Goal: Task Accomplishment & Management: Use online tool/utility

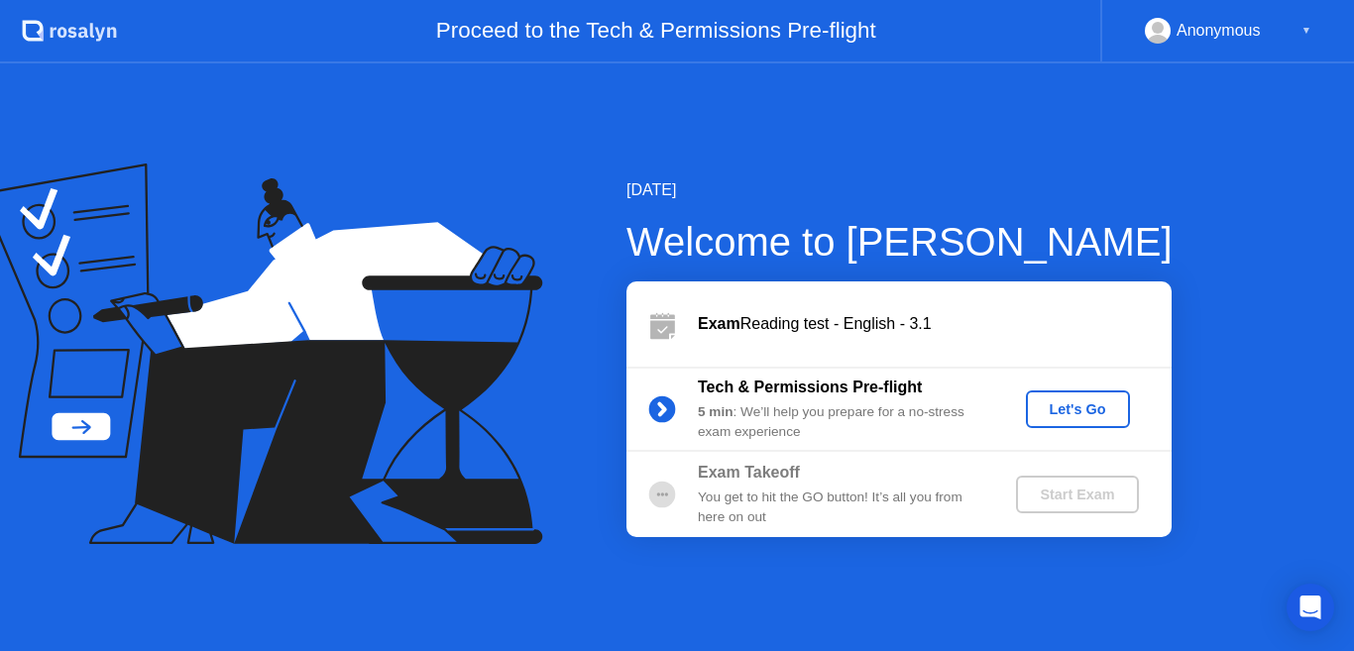
click at [1079, 402] on div "Let's Go" at bounding box center [1078, 409] width 88 height 16
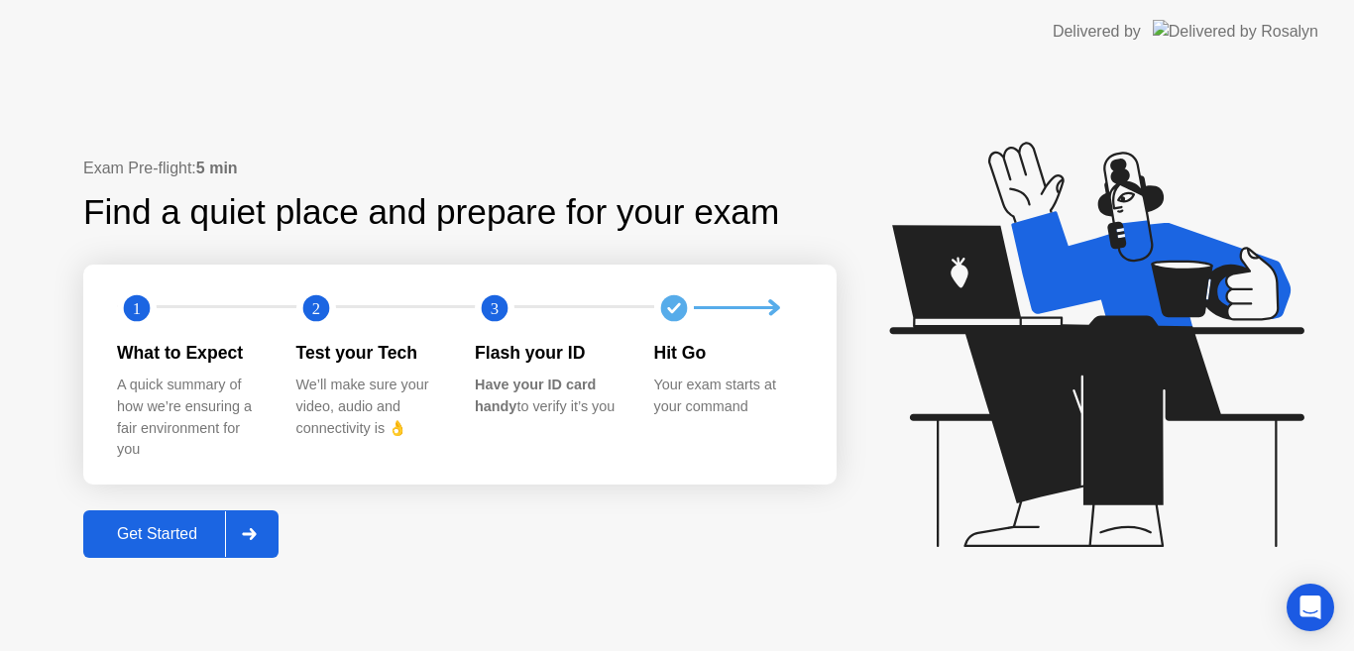
click at [165, 535] on div "Get Started" at bounding box center [157, 534] width 136 height 18
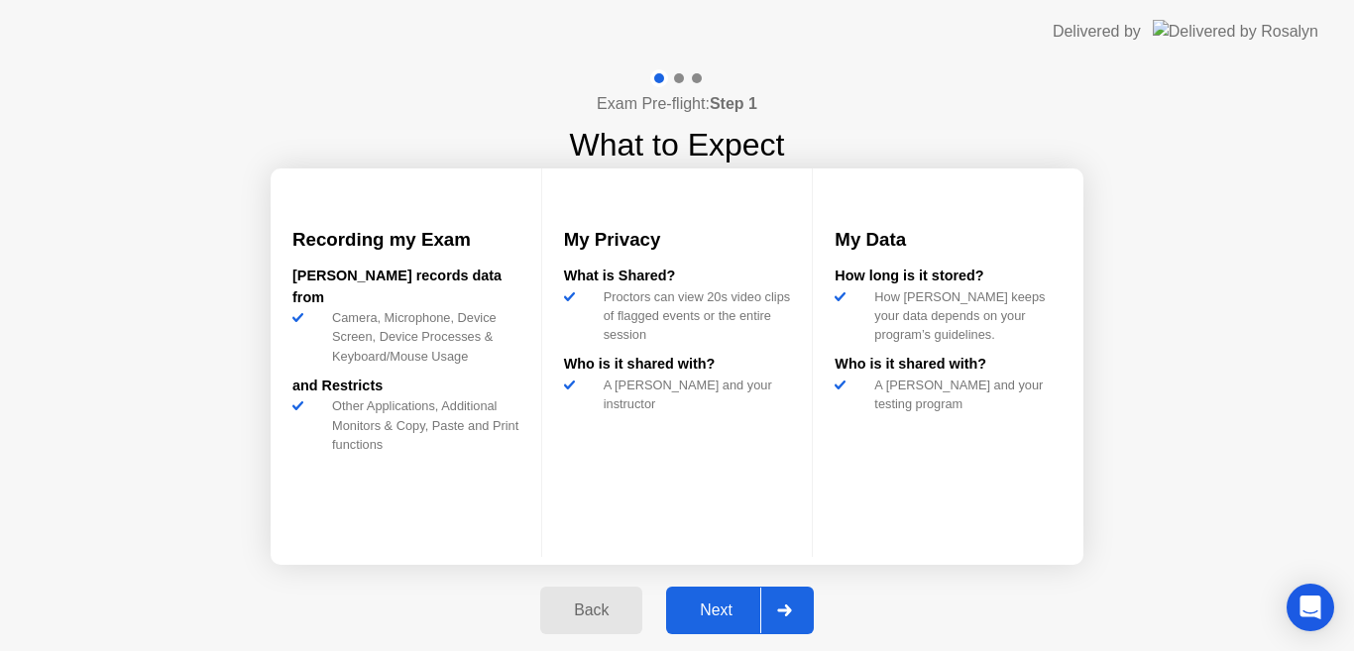
click at [712, 615] on div "Next" at bounding box center [716, 611] width 88 height 18
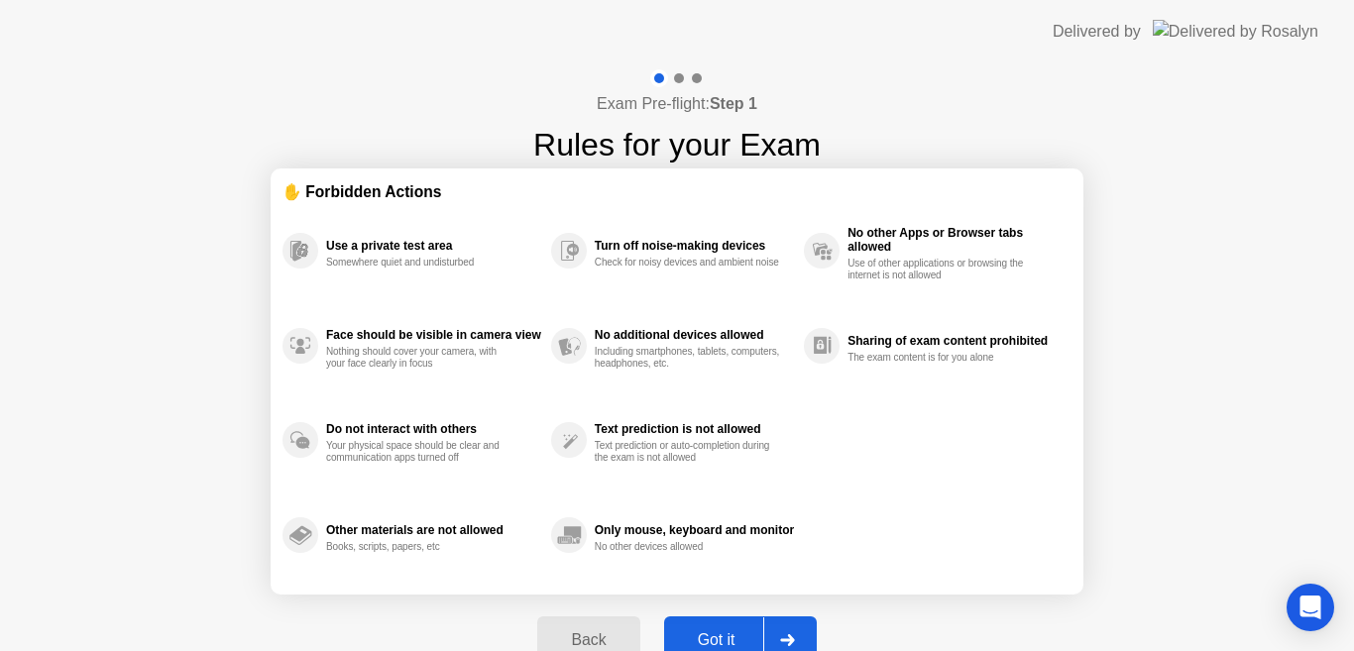
click at [718, 636] on div "Got it" at bounding box center [716, 640] width 93 height 18
select select "**********"
select select "*******"
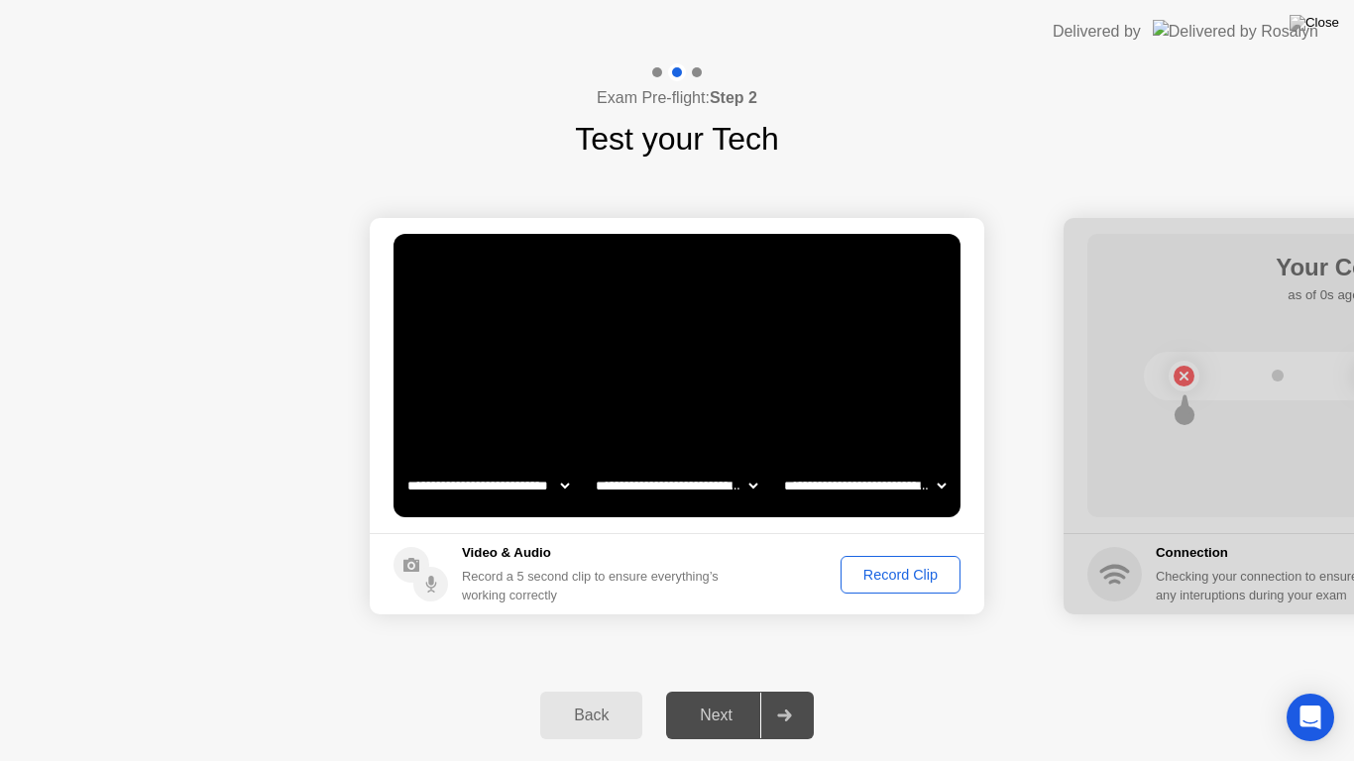
click at [913, 574] on div "Record Clip" at bounding box center [901, 575] width 106 height 16
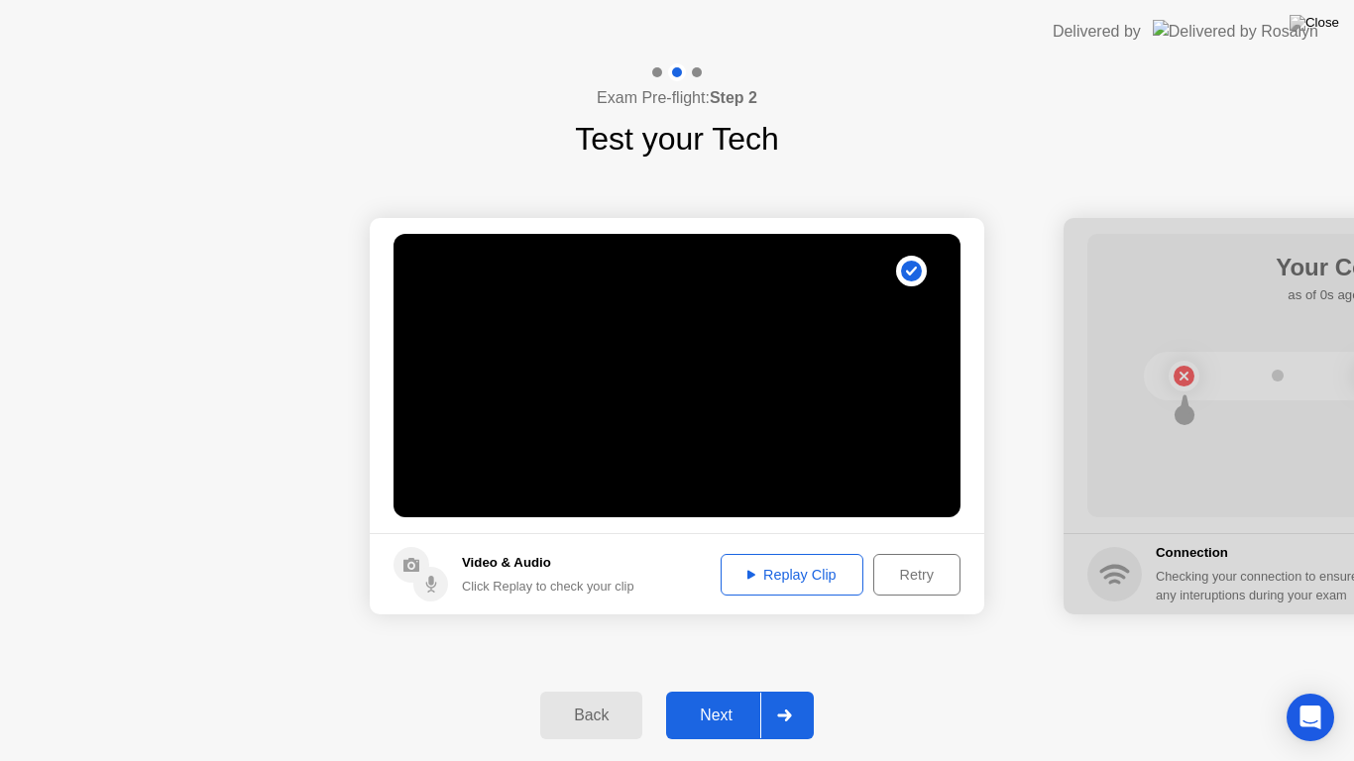
click at [709, 650] on div "Next" at bounding box center [716, 716] width 88 height 18
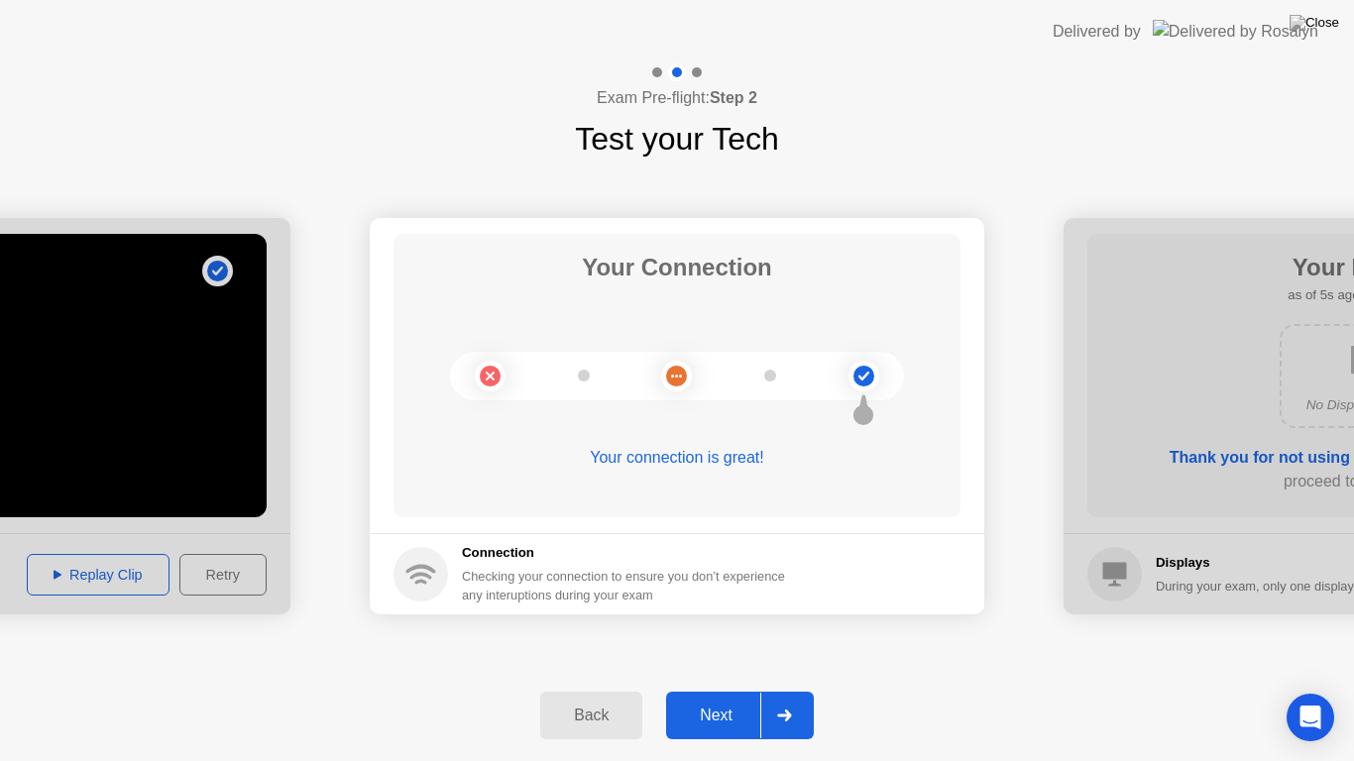
click at [709, 650] on div "Next" at bounding box center [716, 716] width 88 height 18
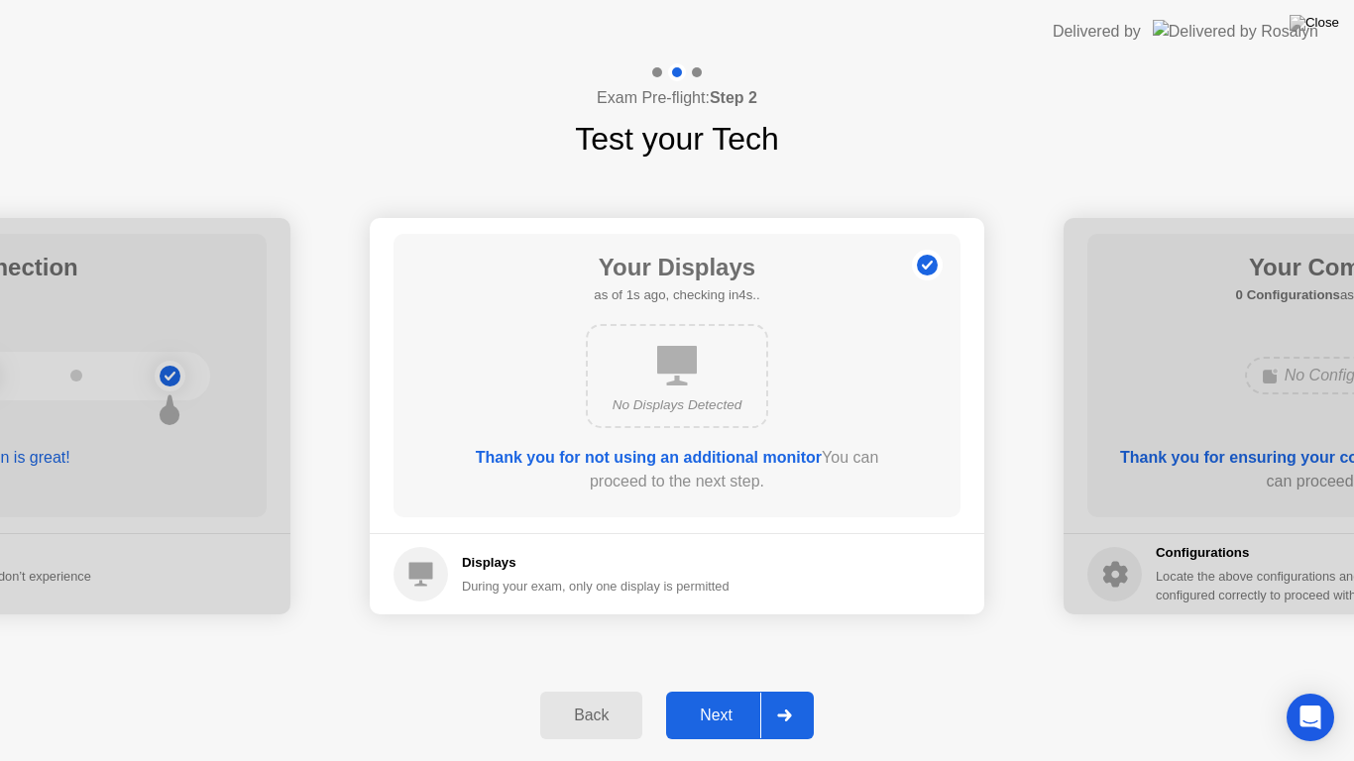
click at [709, 650] on div "Next" at bounding box center [716, 716] width 88 height 18
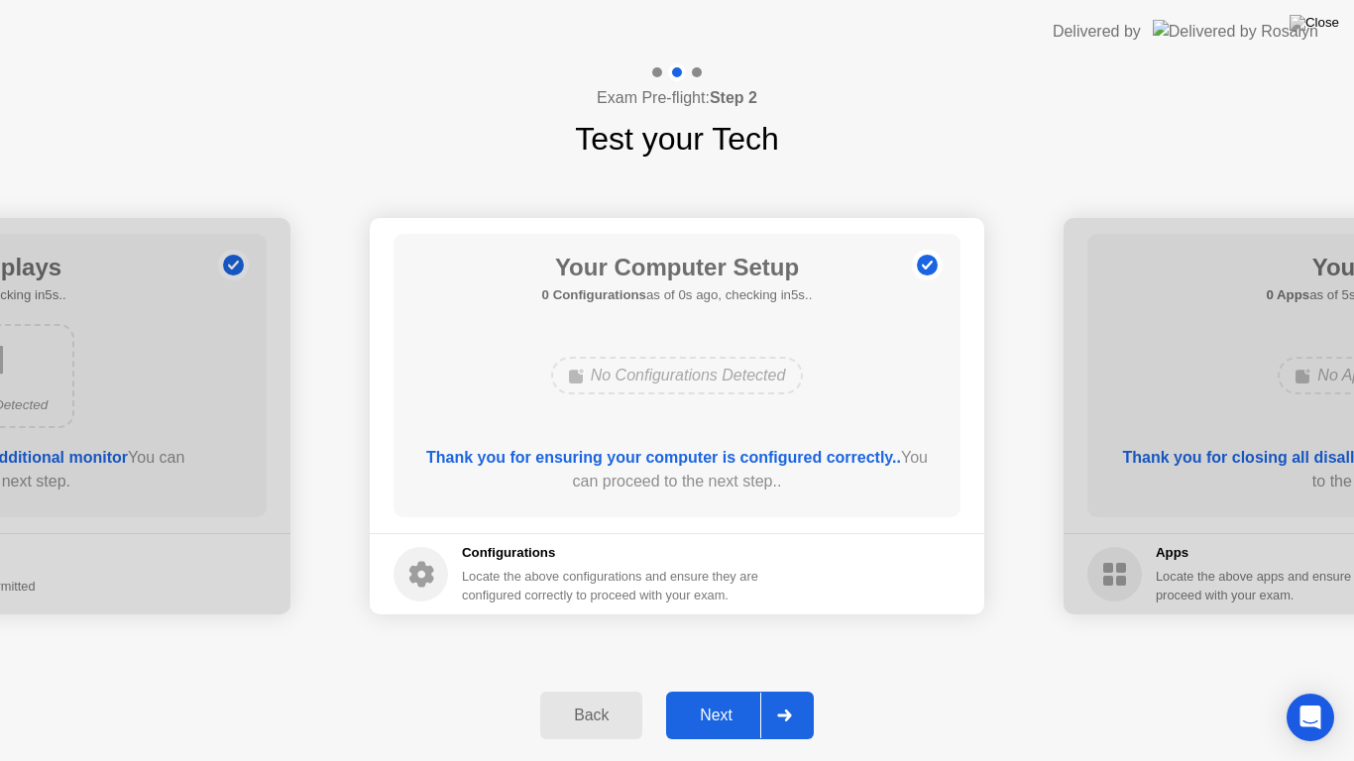
click at [709, 650] on div "Next" at bounding box center [716, 716] width 88 height 18
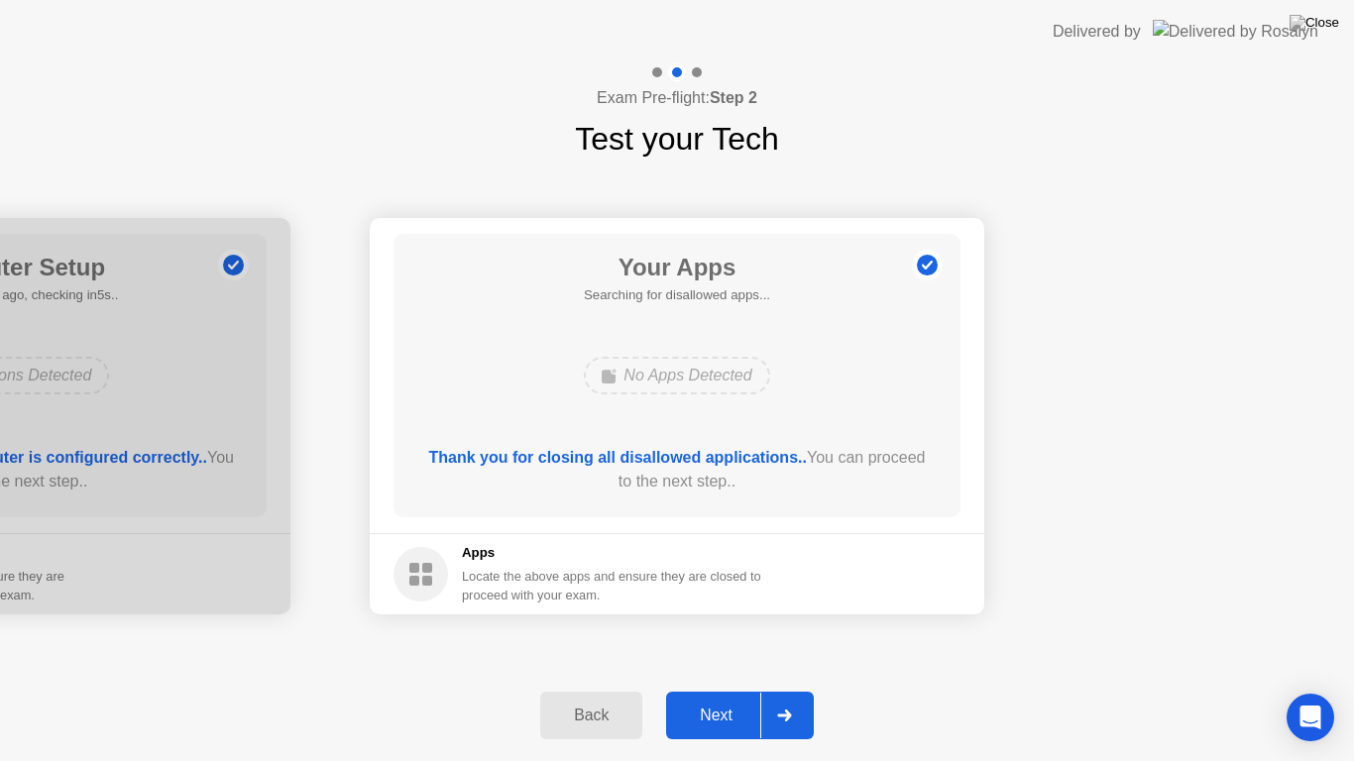
click at [709, 650] on div "Next" at bounding box center [716, 716] width 88 height 18
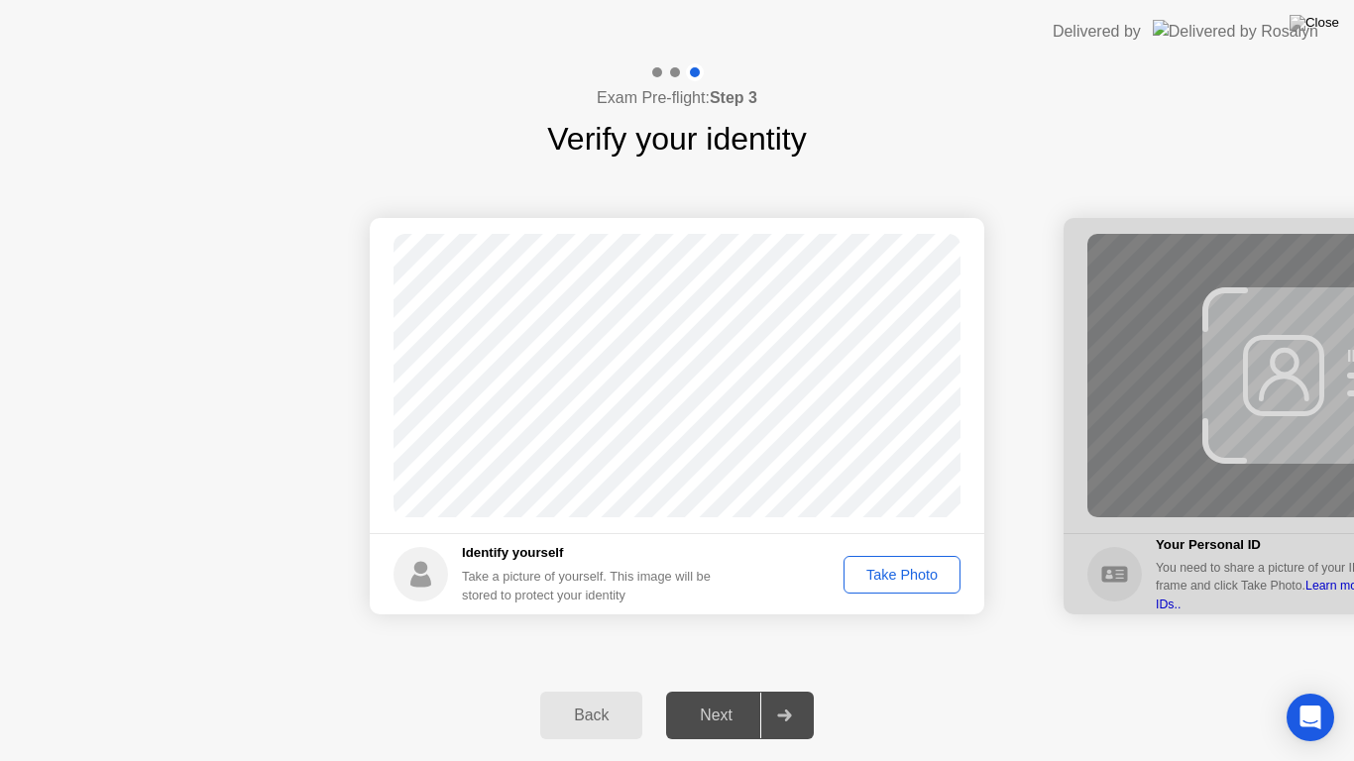
click at [885, 582] on div "Take Photo" at bounding box center [902, 575] width 103 height 16
click at [731, 650] on div "Next" at bounding box center [716, 716] width 88 height 18
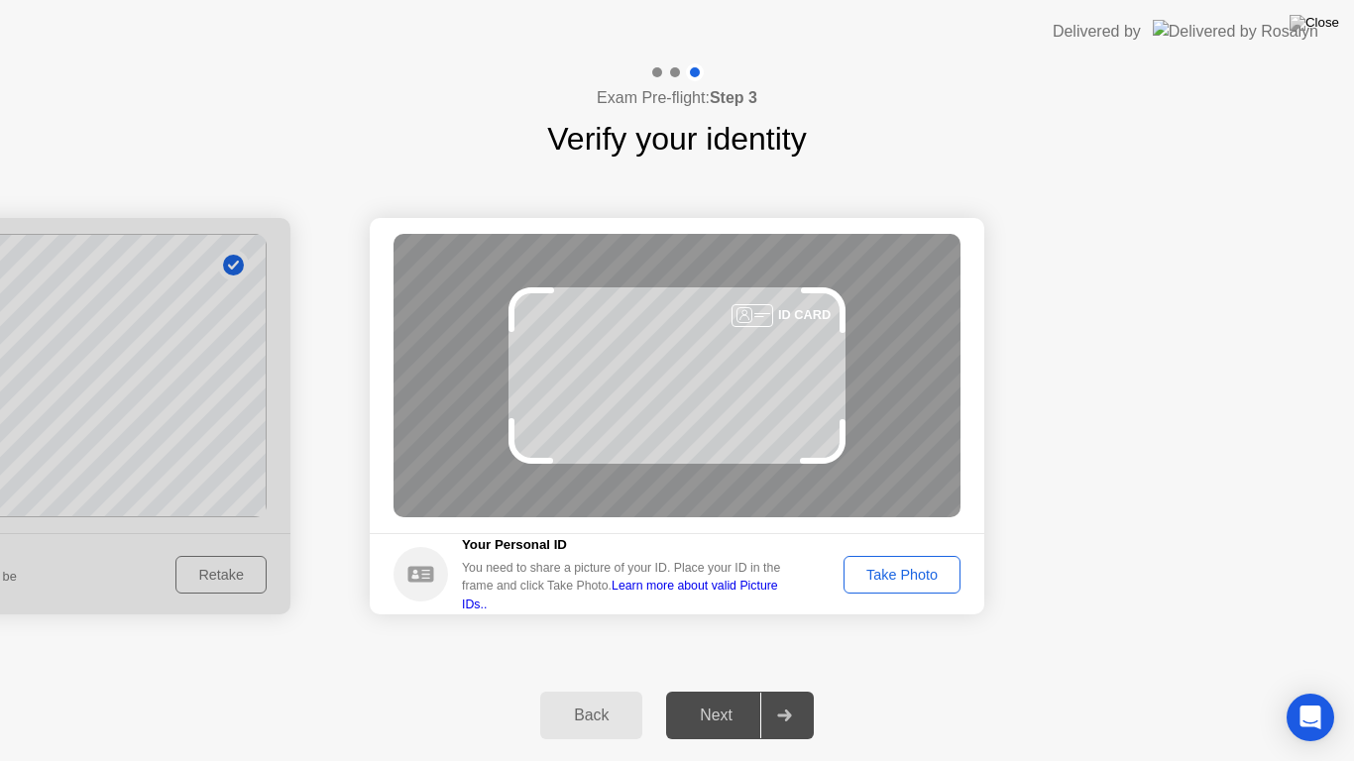
click at [910, 581] on div "Take Photo" at bounding box center [902, 575] width 103 height 16
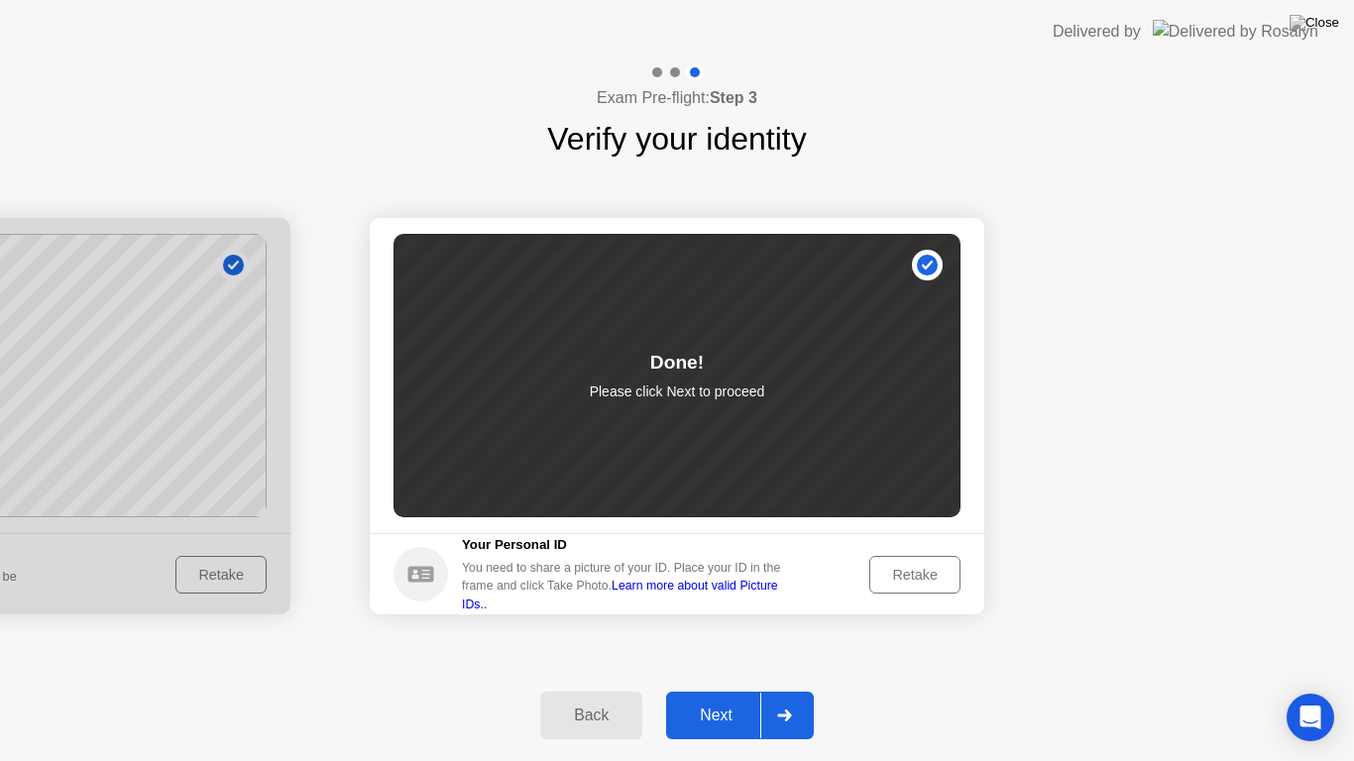
click at [715, 650] on div "Next" at bounding box center [716, 716] width 88 height 18
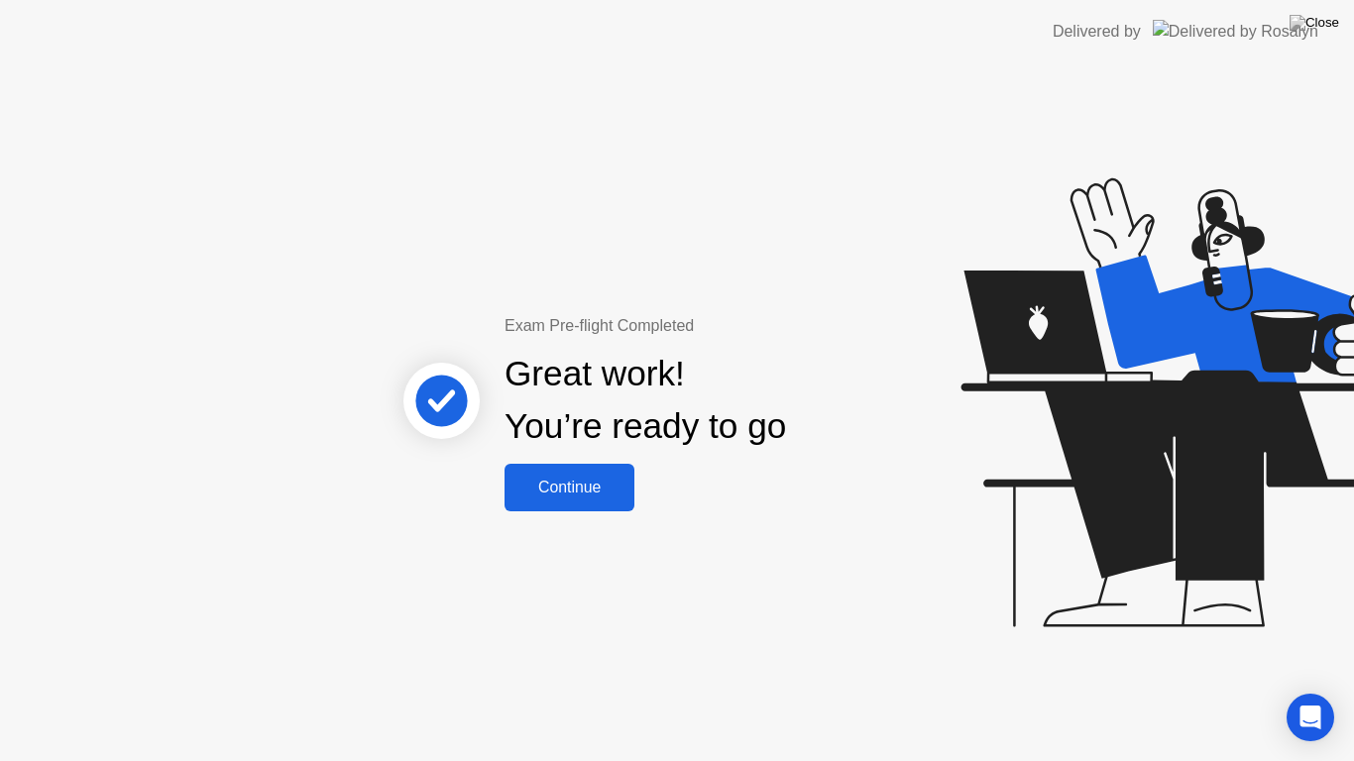
click at [588, 489] on div "Continue" at bounding box center [570, 488] width 118 height 18
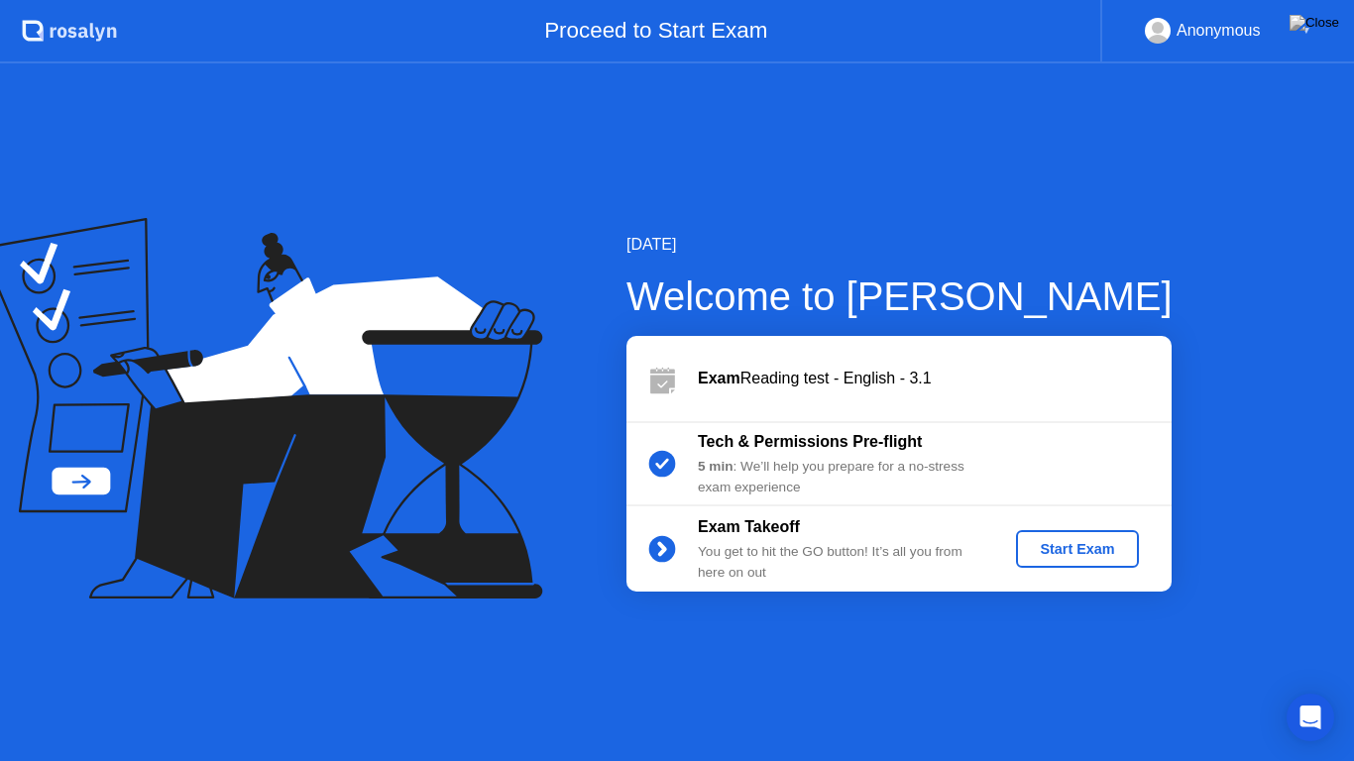
click at [1087, 552] on div "Start Exam" at bounding box center [1077, 549] width 106 height 16
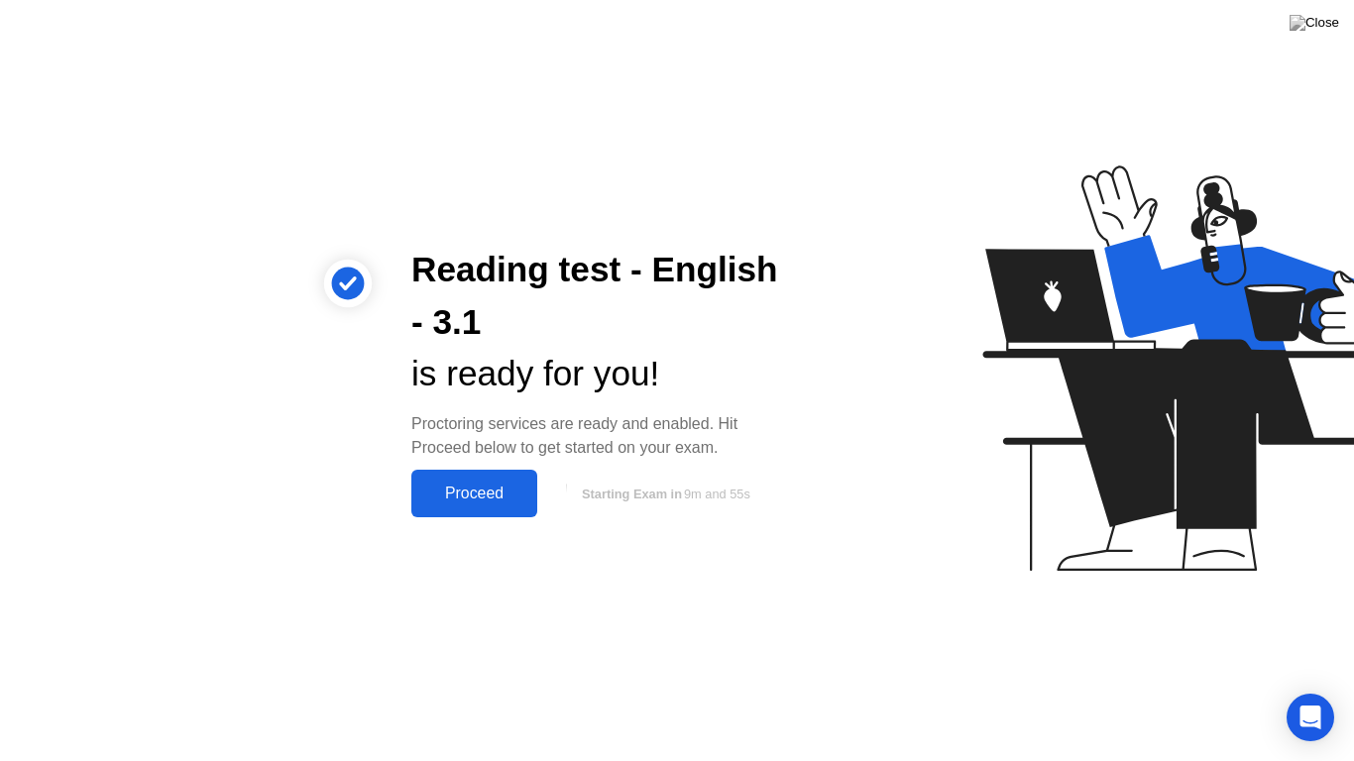
click at [463, 496] on div "Proceed" at bounding box center [474, 494] width 114 height 18
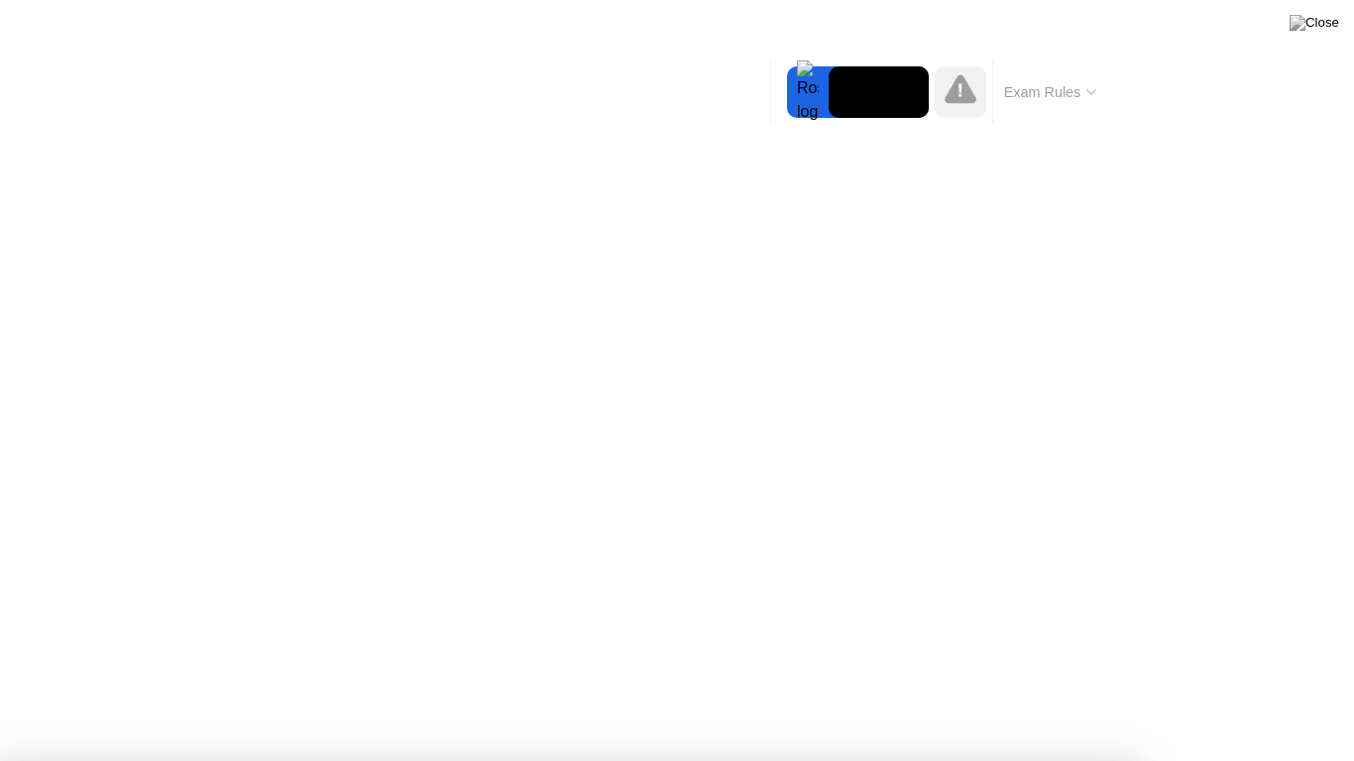
click at [56, 650] on div at bounding box center [677, 761] width 1354 height 0
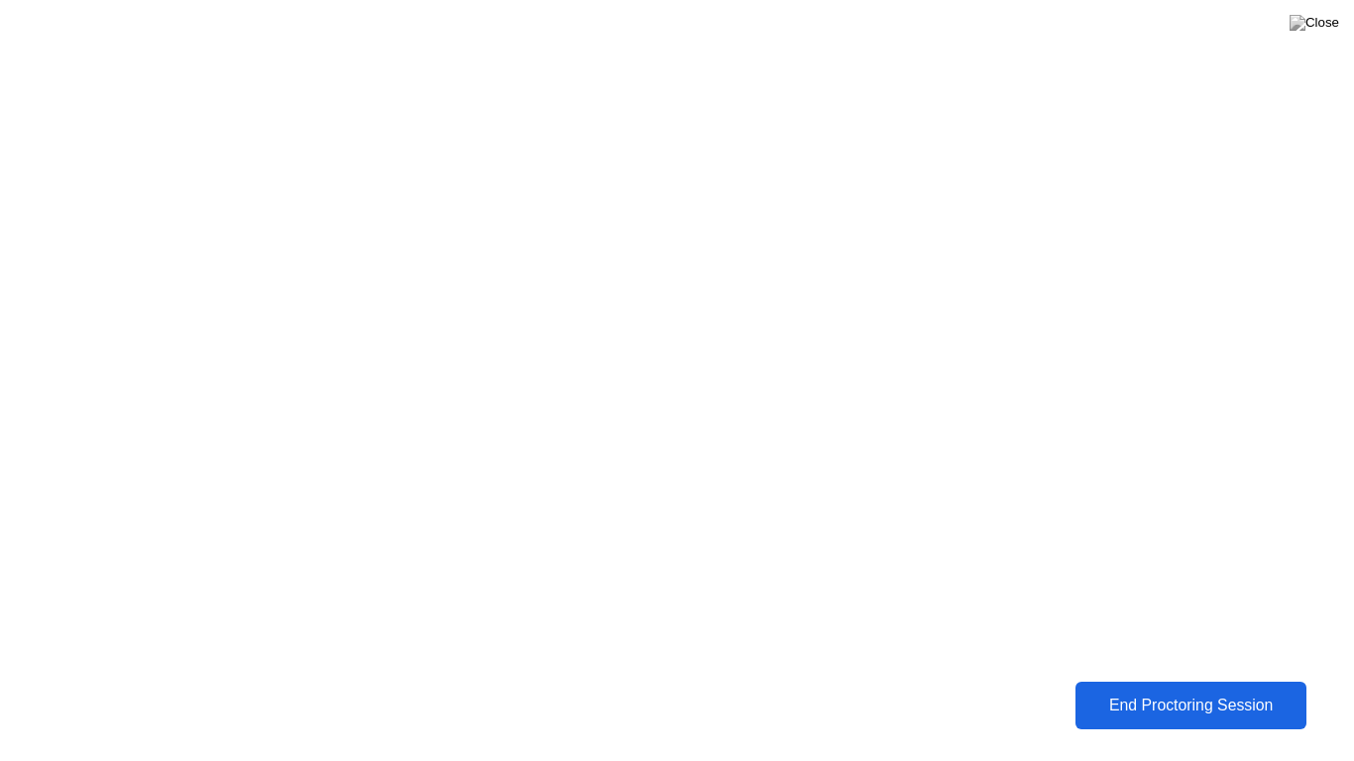
click at [1167, 650] on div "End Proctoring Session" at bounding box center [1191, 706] width 230 height 19
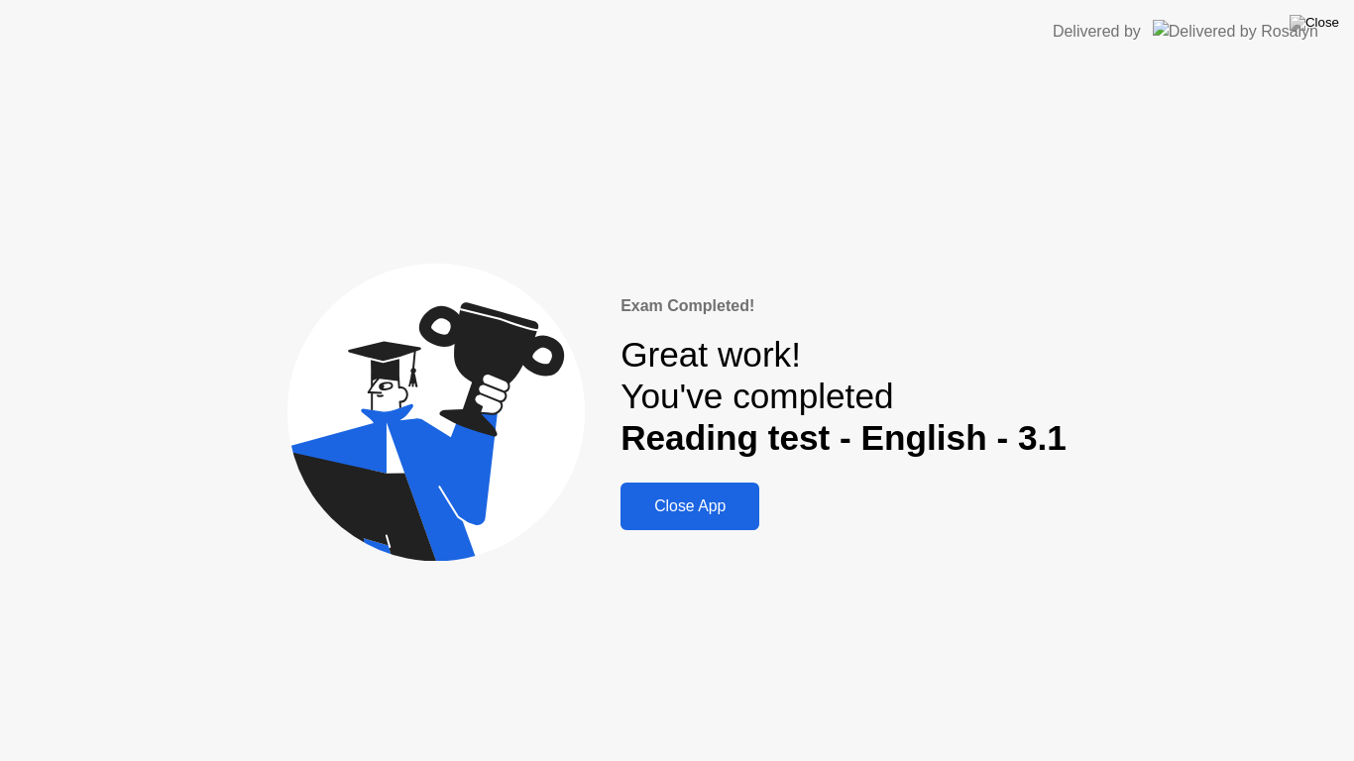
click at [730, 507] on div "Close App" at bounding box center [690, 507] width 127 height 18
